Goal: Transaction & Acquisition: Purchase product/service

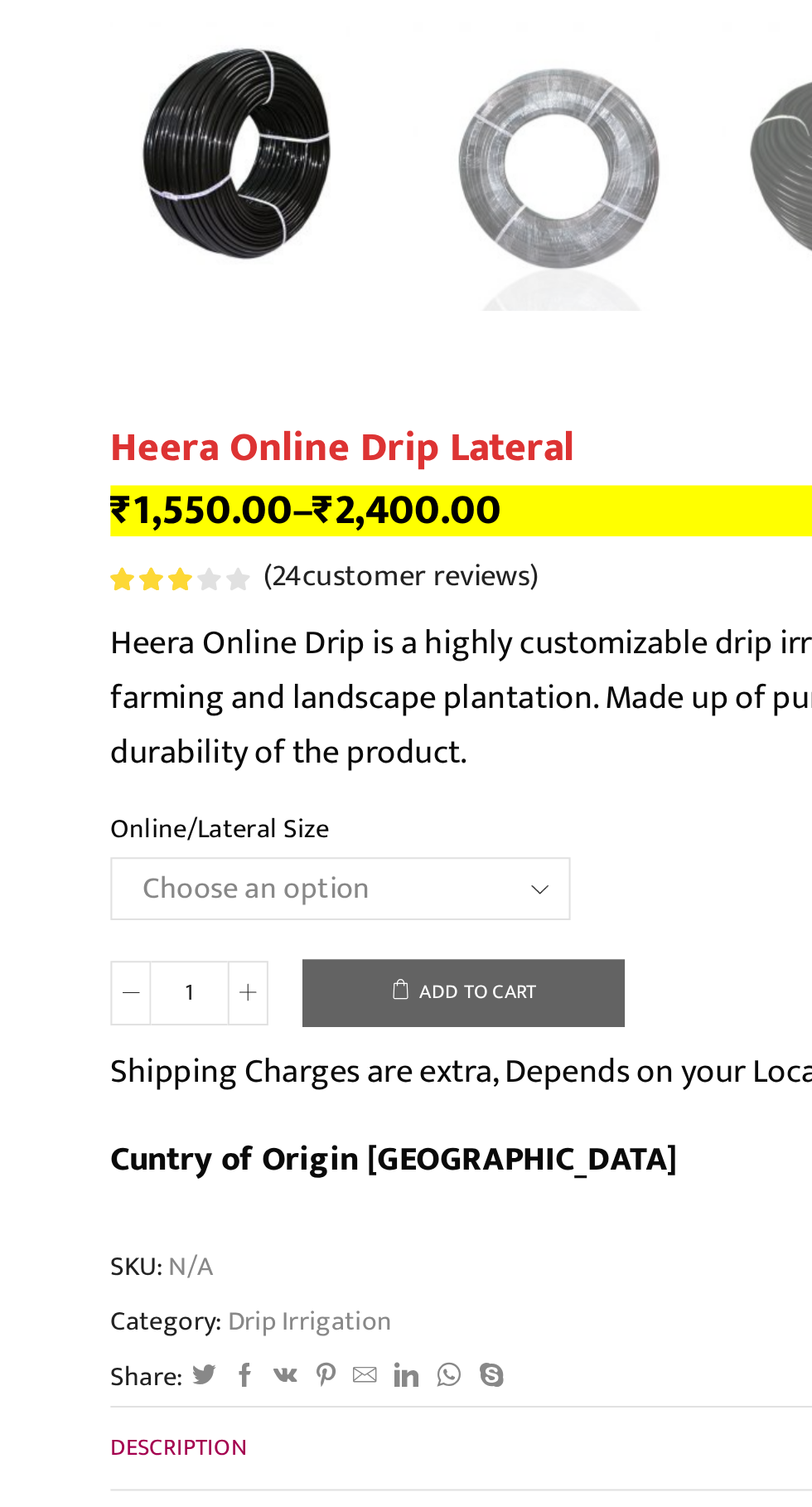
scroll to position [287, 0]
click at [108, 719] on select "Choose an option Heera Online 16MM Heera Online GOLD 16MM Heera Online 12MM Hee…" at bounding box center [220, 734] width 224 height 30
select select "Heera Online GOLD 20MM"
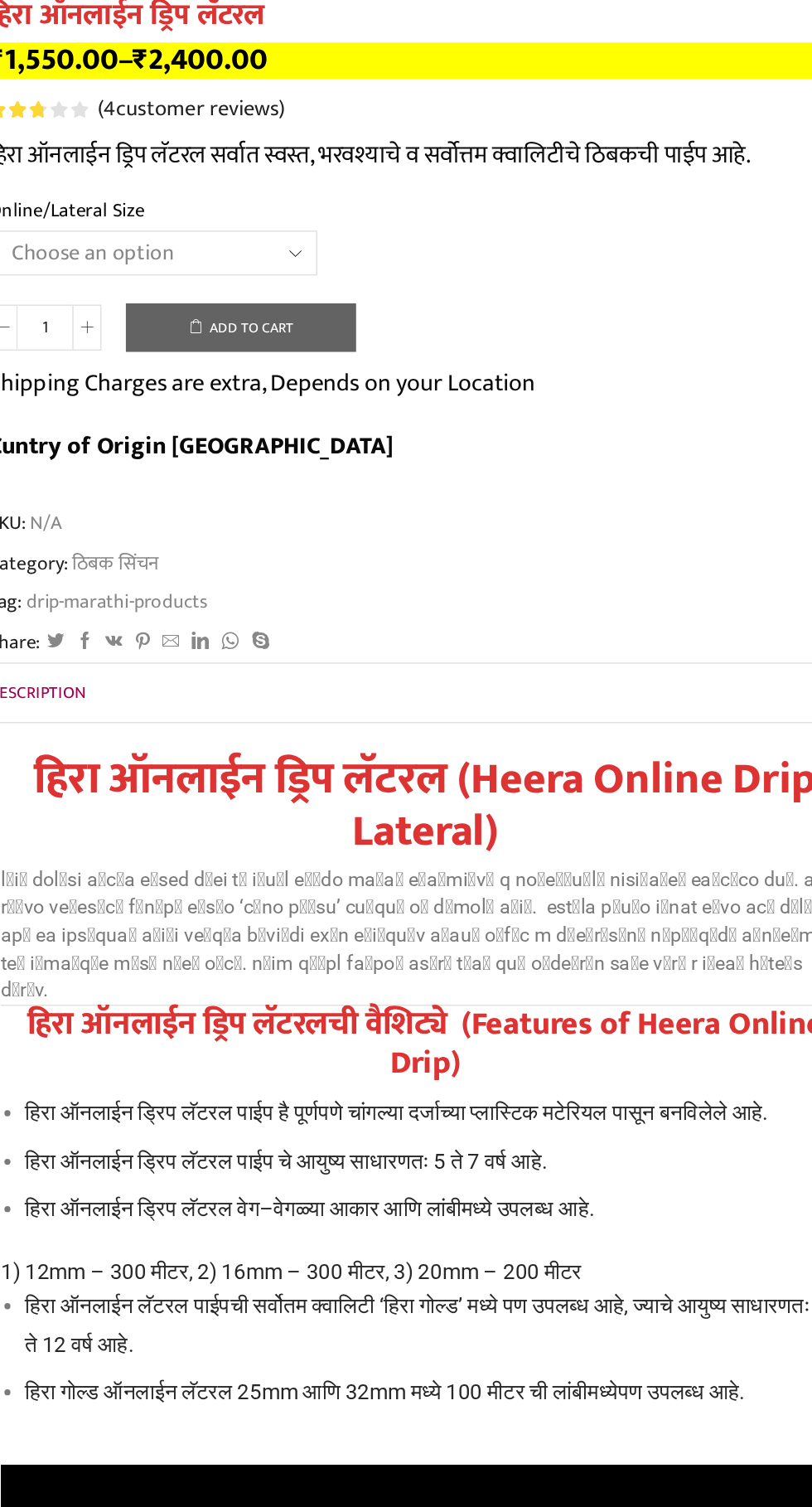
scroll to position [9740, 0]
